Goal: Navigation & Orientation: Understand site structure

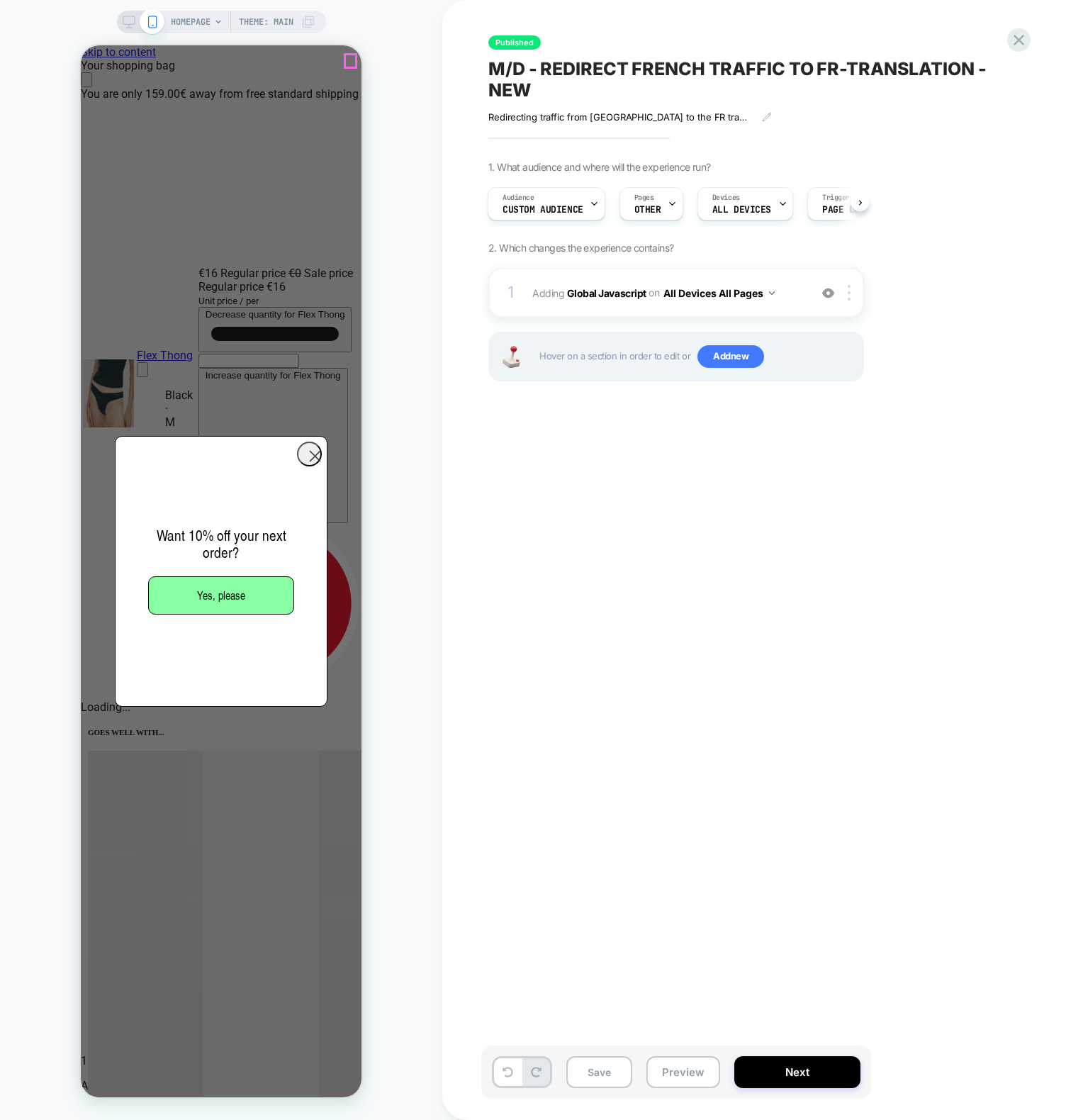
click at [86, 83] on icon "Close" at bounding box center [86, 83] width 0 height 0
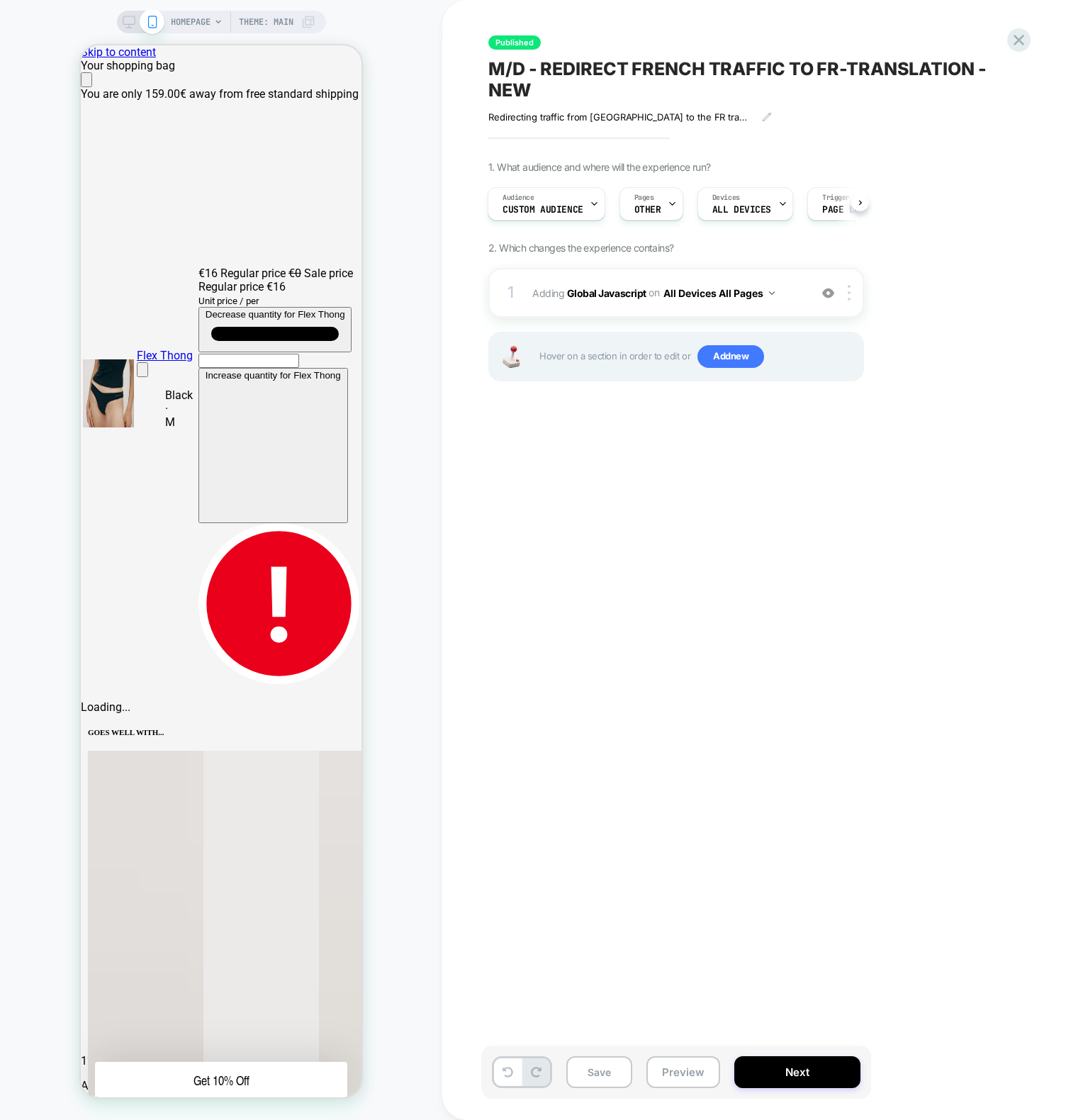
click at [466, 544] on div "Published M/D - REDIRECT FRENCH TRAFFIC TO FR-TRANSLATION - NEW Redirecting tra…" at bounding box center [754, 560] width 624 height 1120
